Goal: Information Seeking & Learning: Compare options

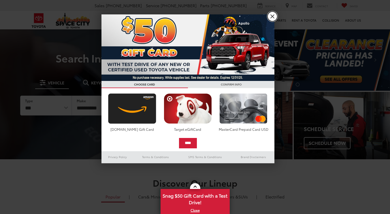
click at [273, 14] on link "X" at bounding box center [272, 17] width 10 height 10
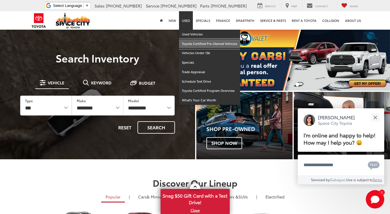
click at [193, 41] on link "Toyota Certified Pre-Owned Vehicles" at bounding box center [209, 44] width 61 height 10
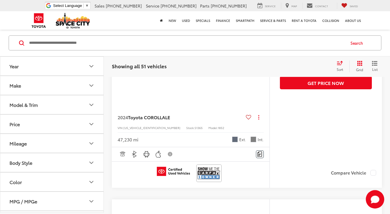
scroll to position [2057, 0]
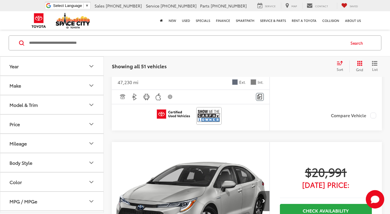
drag, startPoint x: 392, startPoint y: 10, endPoint x: 394, endPoint y: 152, distance: 142.1
click at [32, 87] on button "Make" at bounding box center [52, 85] width 104 height 19
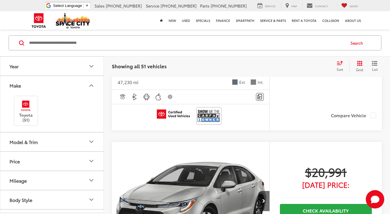
click at [34, 142] on div "Model & Trim" at bounding box center [24, 141] width 28 height 5
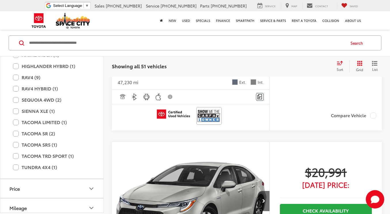
scroll to position [191, 0]
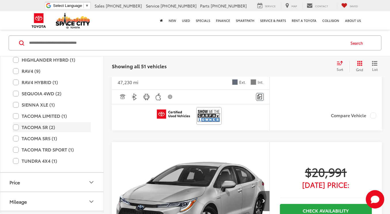
click at [17, 126] on label "TACOMA SR (2)" at bounding box center [52, 127] width 78 height 10
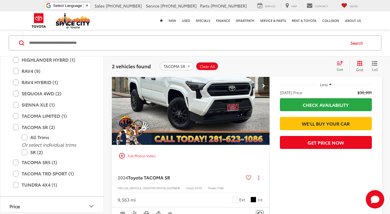
scroll to position [290, 0]
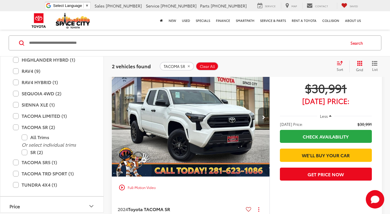
click at [265, 117] on icon "Next image" at bounding box center [263, 118] width 3 height 4
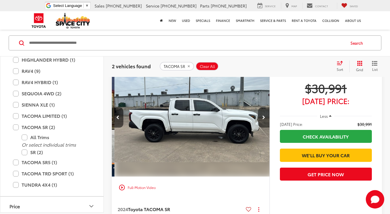
scroll to position [0, 159]
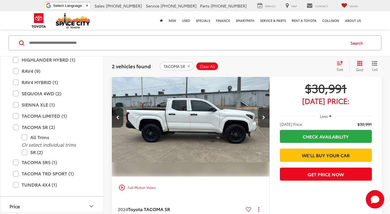
click at [265, 117] on icon "Next image" at bounding box center [263, 118] width 3 height 4
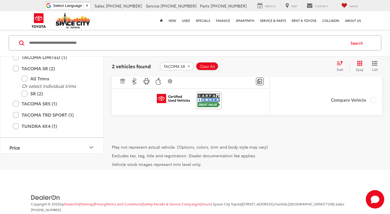
scroll to position [456, 0]
click at [17, 126] on label "TUNDRA 4X4 (1)" at bounding box center [52, 125] width 78 height 10
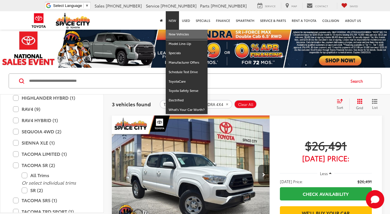
click at [177, 33] on link "New Vehicles" at bounding box center [187, 35] width 42 height 10
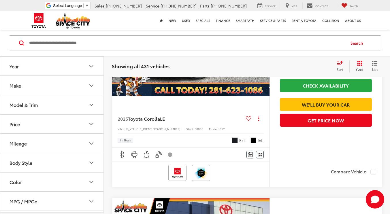
scroll to position [146, 0]
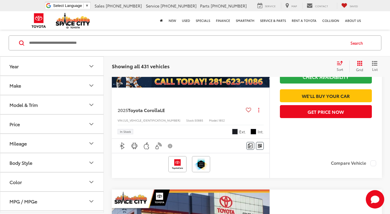
drag, startPoint x: 393, startPoint y: 12, endPoint x: 390, endPoint y: 22, distance: 10.5
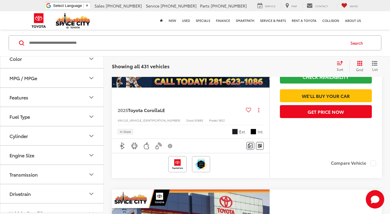
scroll to position [134, 0]
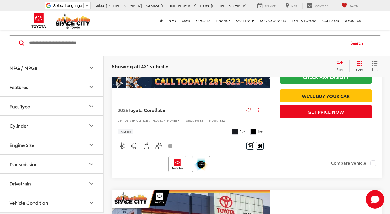
click at [39, 108] on button "Fuel Type" at bounding box center [52, 106] width 104 height 19
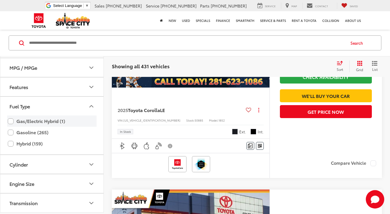
click at [12, 120] on label "Gas/Electric Hybrid (1)" at bounding box center [52, 121] width 88 height 10
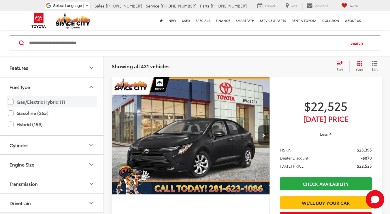
scroll to position [38, 0]
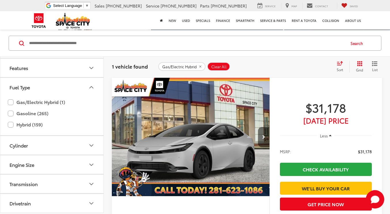
click at [261, 136] on button "Next image" at bounding box center [264, 137] width 12 height 20
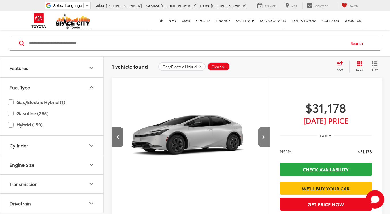
click at [261, 136] on button "Next image" at bounding box center [264, 137] width 12 height 20
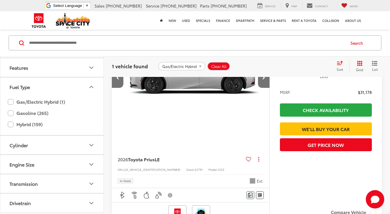
scroll to position [144, 0]
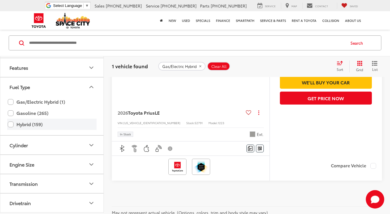
click at [12, 125] on label "Hybrid (159)" at bounding box center [52, 124] width 88 height 10
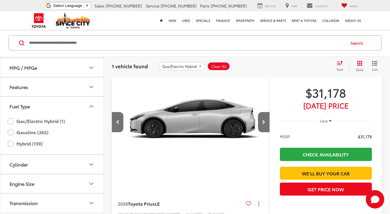
scroll to position [38, 0]
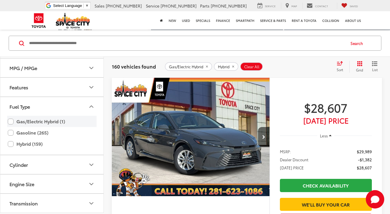
click at [11, 120] on label "Gas/Electric Hybrid (1)" at bounding box center [52, 121] width 88 height 10
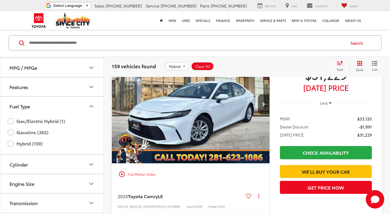
scroll to position [735, 0]
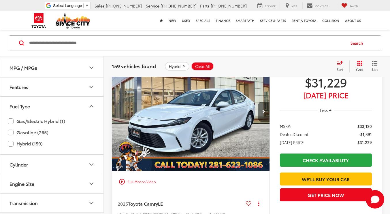
click at [263, 109] on button "Next image" at bounding box center [264, 112] width 12 height 20
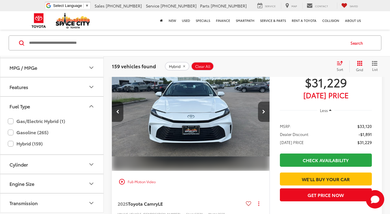
click at [263, 109] on button "Next image" at bounding box center [264, 112] width 12 height 20
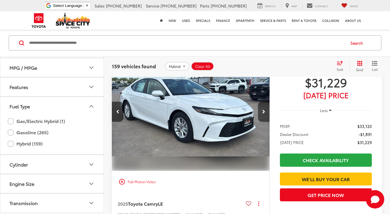
click at [263, 109] on button "Next image" at bounding box center [264, 112] width 12 height 20
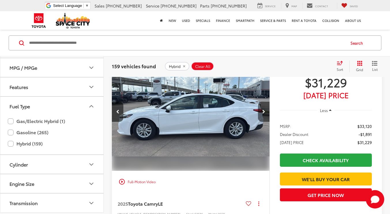
click at [263, 109] on button "Next image" at bounding box center [264, 112] width 12 height 20
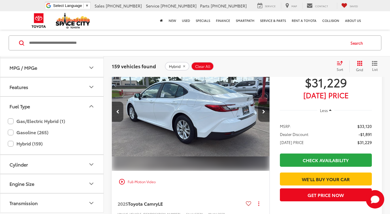
click at [263, 109] on button "Next image" at bounding box center [264, 112] width 12 height 20
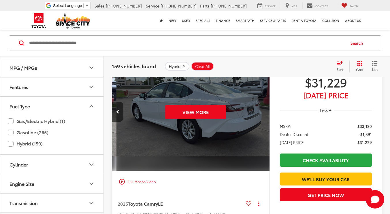
scroll to position [0, 793]
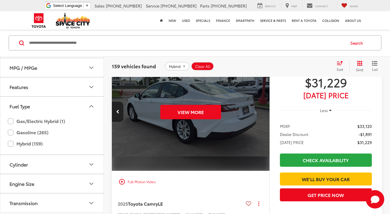
click at [263, 109] on div "View More" at bounding box center [191, 111] width 159 height 119
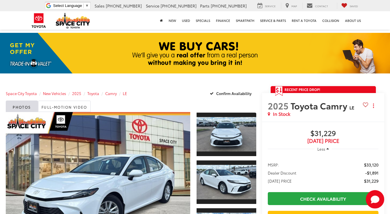
drag, startPoint x: 392, startPoint y: 35, endPoint x: 369, endPoint y: -35, distance: 73.5
click at [369, 0] on html "Space City Toyota Select Language ​ ▼ Sales 346-595-7871 Service 346-595-7898 P…" at bounding box center [195, 107] width 390 height 214
